Goal: Information Seeking & Learning: Learn about a topic

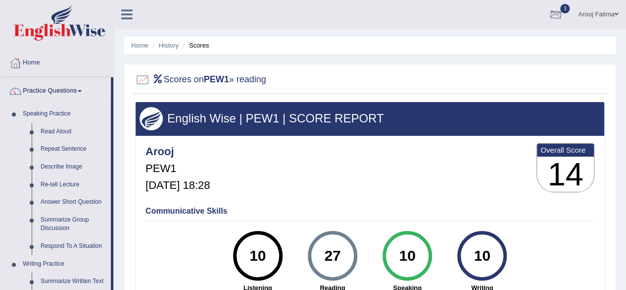
click at [556, 14] on div at bounding box center [556, 14] width 15 height 15
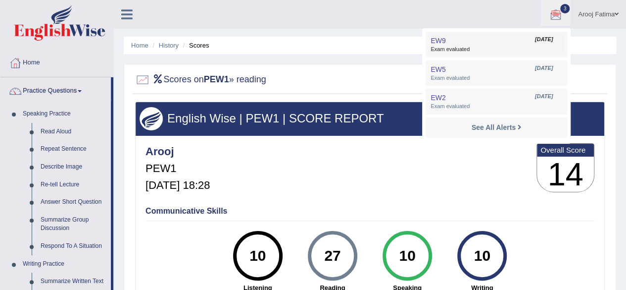
click at [520, 42] on link "EW9 Sep 5, 2025 Exam evaluated" at bounding box center [496, 44] width 137 height 21
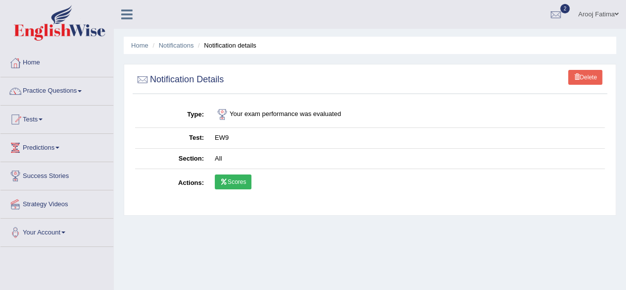
click at [238, 170] on td "Scores" at bounding box center [407, 183] width 396 height 29
click at [230, 182] on link "Scores" at bounding box center [233, 181] width 37 height 15
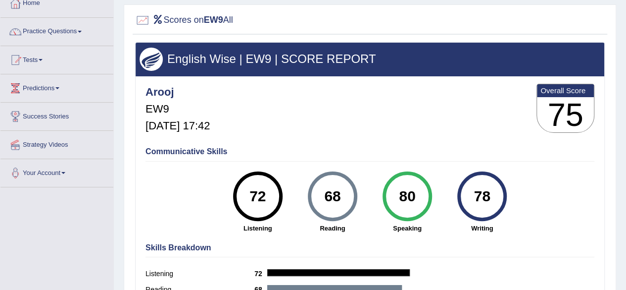
scroll to position [58, 0]
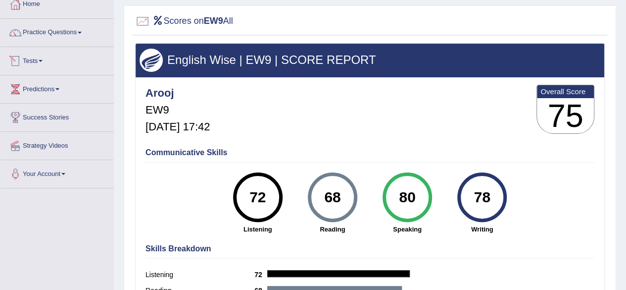
click at [41, 59] on link "Tests" at bounding box center [56, 59] width 113 height 25
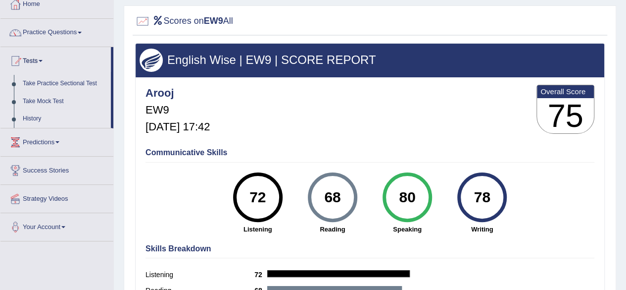
click at [34, 118] on link "History" at bounding box center [64, 119] width 93 height 18
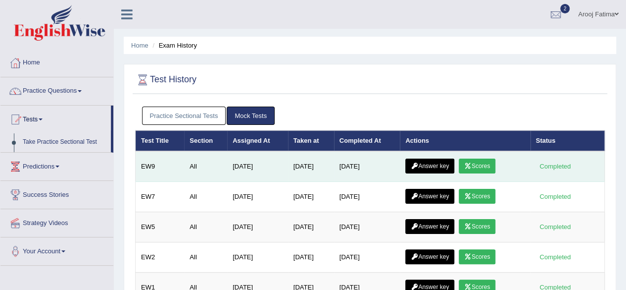
click at [423, 159] on link "Answer key" at bounding box center [429, 165] width 49 height 15
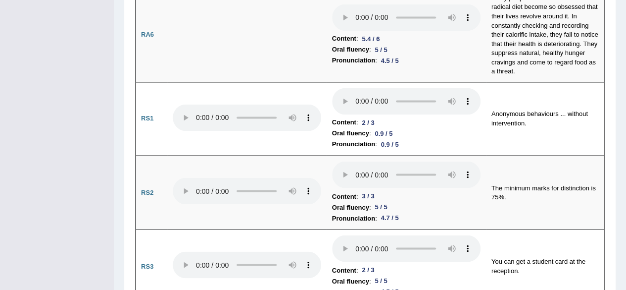
scroll to position [777, 0]
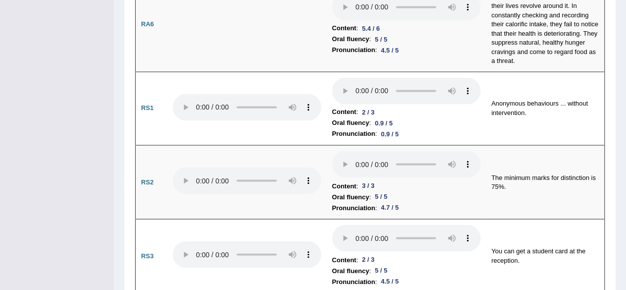
drag, startPoint x: 629, startPoint y: 22, endPoint x: 633, endPoint y: 75, distance: 52.6
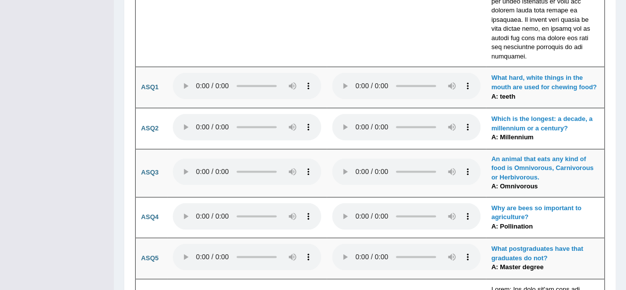
scroll to position [2539, 0]
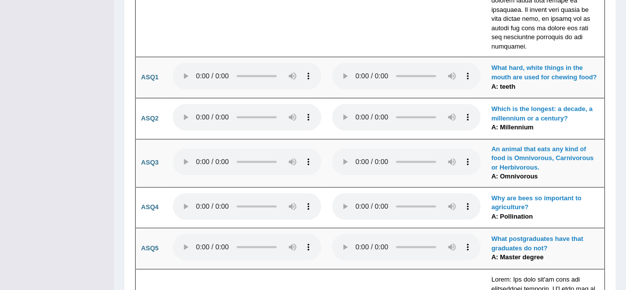
drag, startPoint x: 624, startPoint y: 182, endPoint x: 631, endPoint y: 187, distance: 8.2
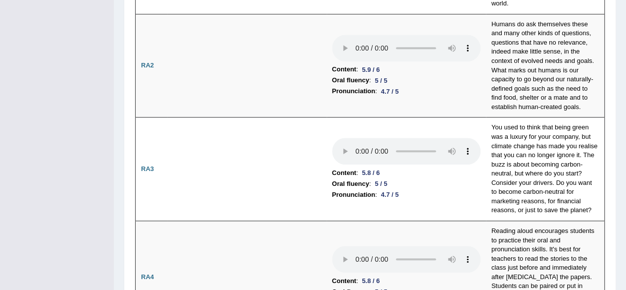
scroll to position [0, 0]
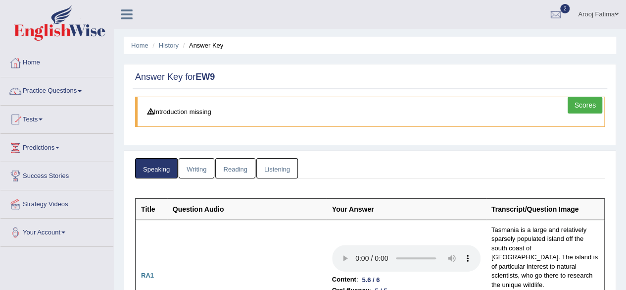
click at [200, 162] on link "Writing" at bounding box center [197, 168] width 36 height 20
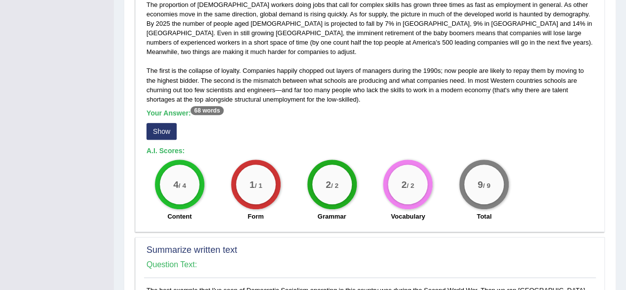
scroll to position [305, 0]
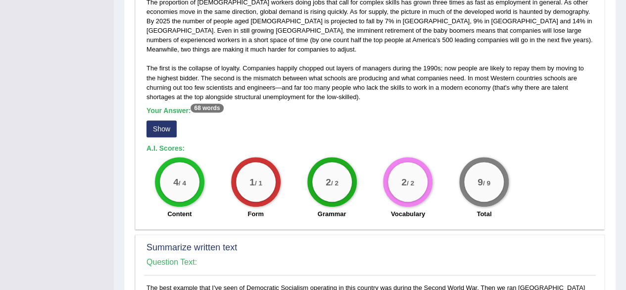
click at [154, 120] on button "Show" at bounding box center [162, 128] width 30 height 17
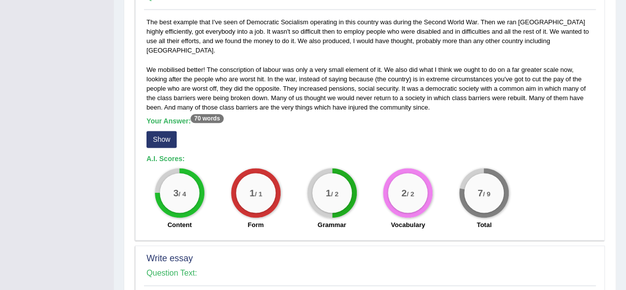
scroll to position [584, 0]
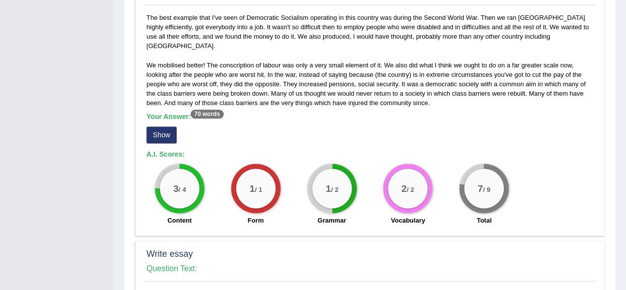
click at [159, 126] on button "Show" at bounding box center [162, 134] width 30 height 17
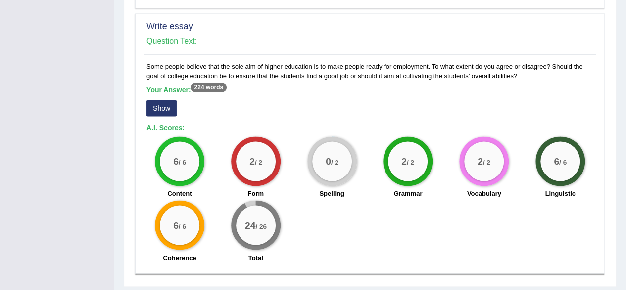
scroll to position [822, 0]
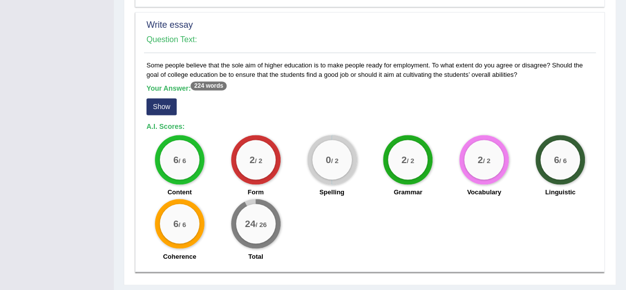
click at [166, 98] on button "Show" at bounding box center [162, 106] width 30 height 17
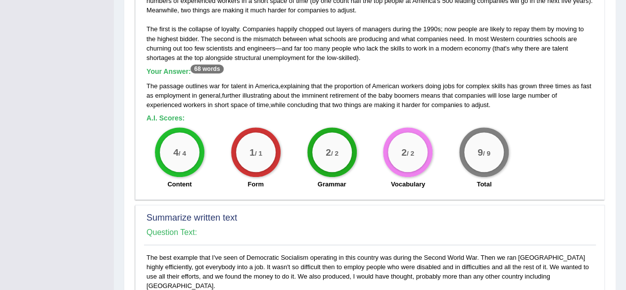
scroll to position [0, 0]
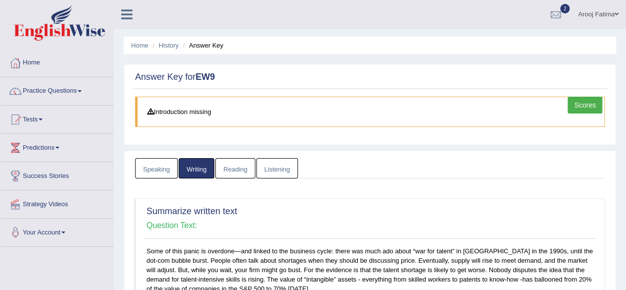
click at [228, 166] on link "Reading" at bounding box center [235, 168] width 40 height 20
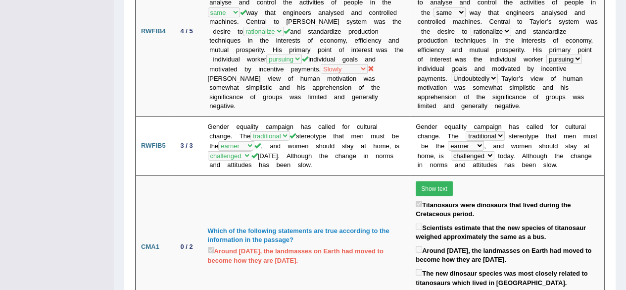
scroll to position [942, 0]
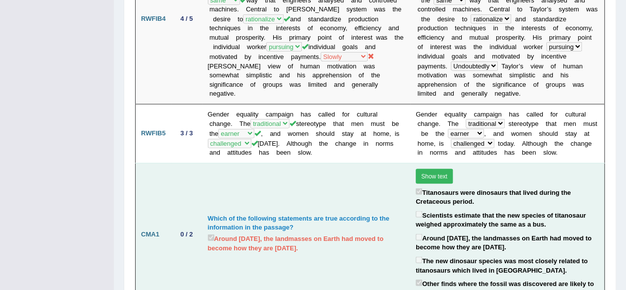
click at [298, 163] on td "Which of the following statements are true according to the information in the …" at bounding box center [306, 234] width 208 height 143
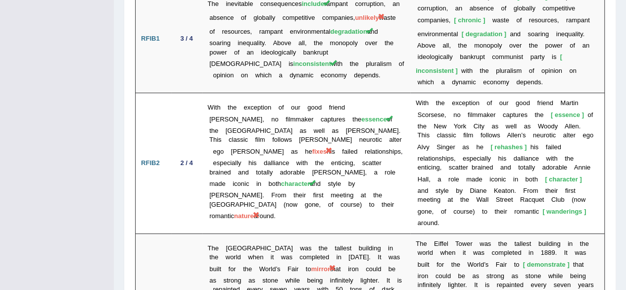
scroll to position [1775, 0]
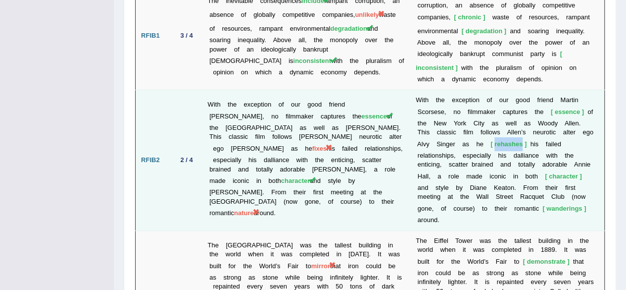
drag, startPoint x: 468, startPoint y: 56, endPoint x: 498, endPoint y: 55, distance: 29.7
click at [498, 140] on span "rehashes" at bounding box center [509, 143] width 36 height 7
copy span "rehashes"
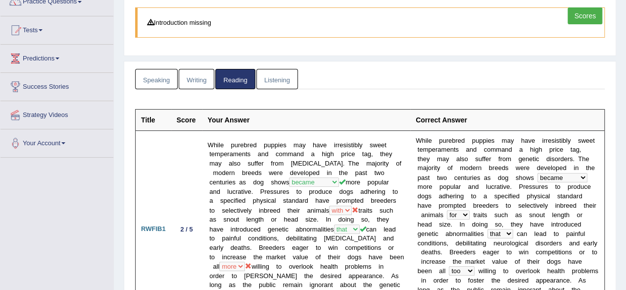
scroll to position [36, 0]
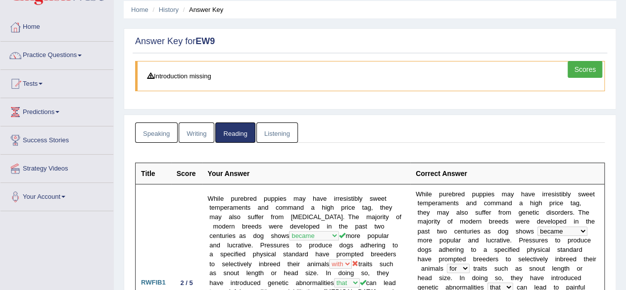
click at [271, 138] on link "Listening" at bounding box center [277, 132] width 42 height 20
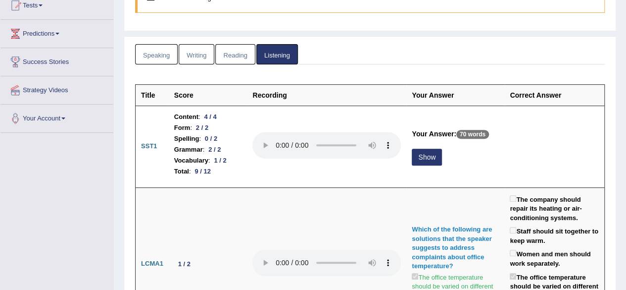
scroll to position [132, 0]
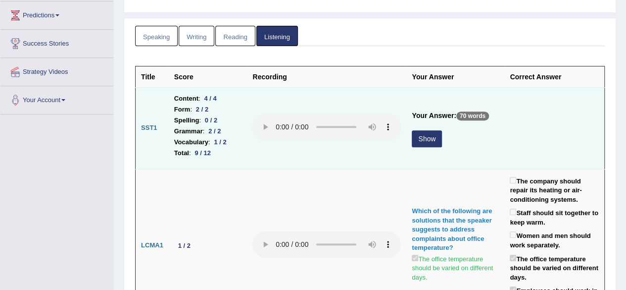
click at [419, 136] on button "Show" at bounding box center [427, 138] width 30 height 17
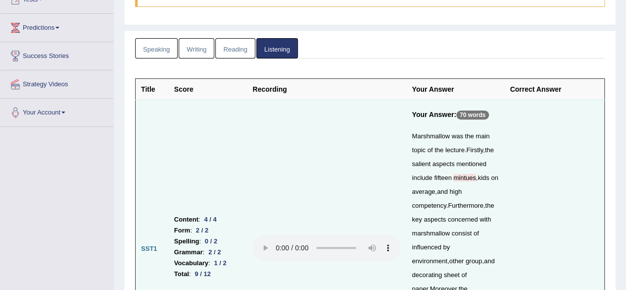
scroll to position [0, 0]
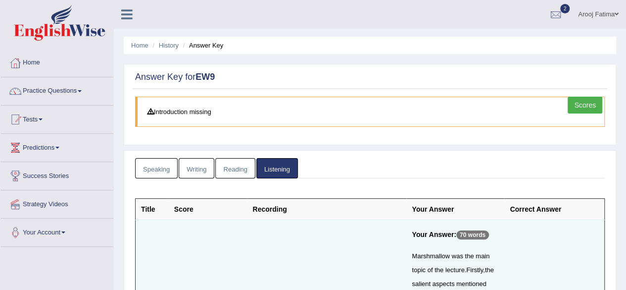
click at [225, 170] on link "Reading" at bounding box center [235, 168] width 40 height 20
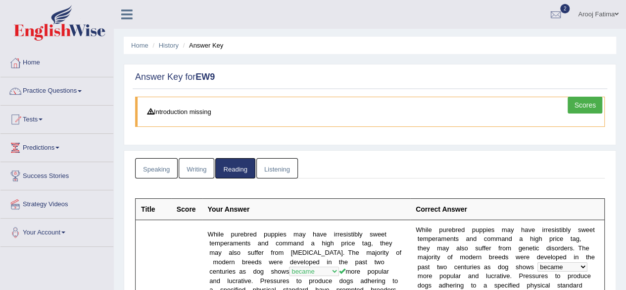
click at [189, 169] on link "Writing" at bounding box center [197, 168] width 36 height 20
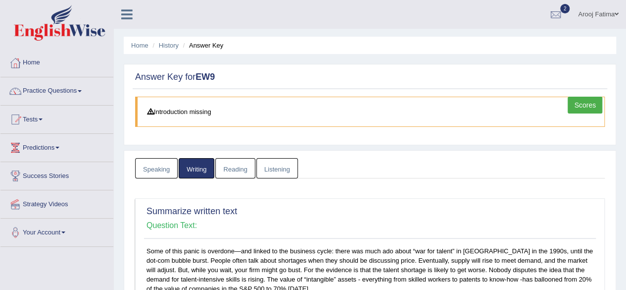
click at [587, 106] on link "Scores" at bounding box center [585, 105] width 35 height 17
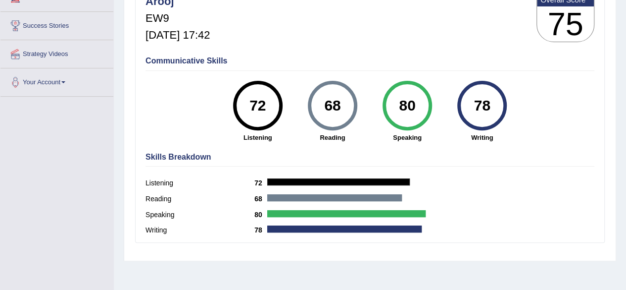
scroll to position [149, 0]
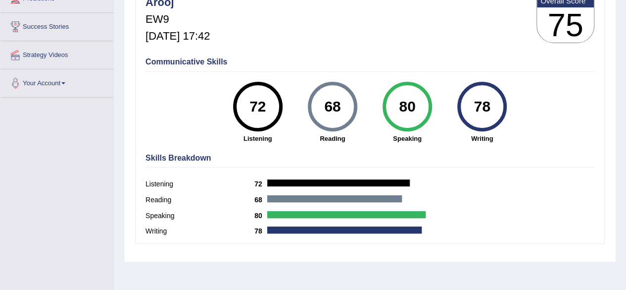
drag, startPoint x: 631, startPoint y: 77, endPoint x: 633, endPoint y: 155, distance: 78.3
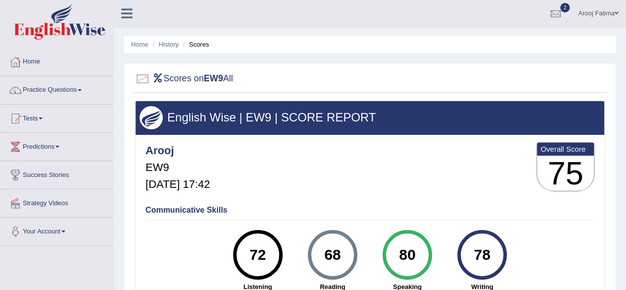
scroll to position [0, 0]
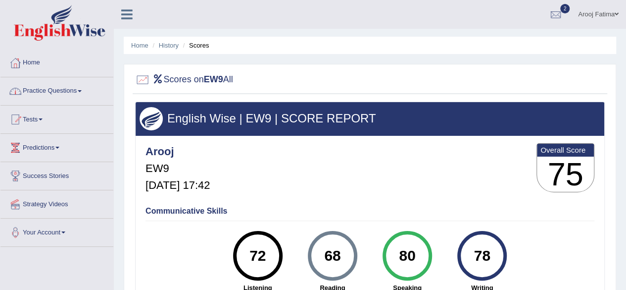
click at [68, 85] on link "Practice Questions" at bounding box center [56, 89] width 113 height 25
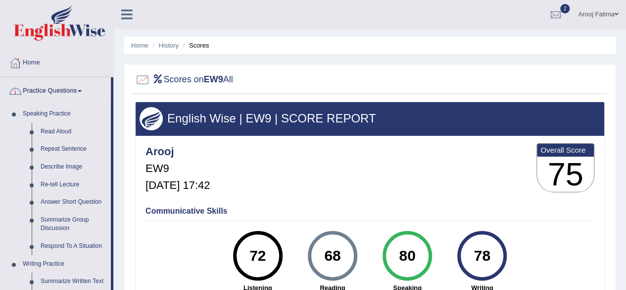
drag, startPoint x: 112, startPoint y: 102, endPoint x: 112, endPoint y: 70, distance: 32.2
click at [95, 57] on link "Home" at bounding box center [56, 61] width 113 height 25
